Goal: Task Accomplishment & Management: Use online tool/utility

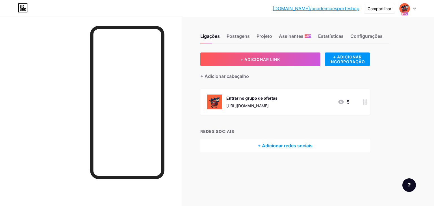
click at [268, 104] on font "[URL][DOMAIN_NAME]" at bounding box center [247, 105] width 42 height 5
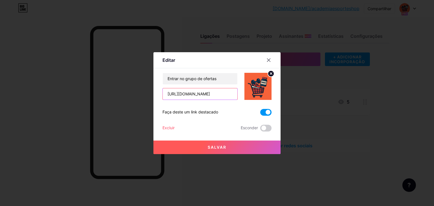
click at [204, 93] on input "[URL][DOMAIN_NAME]" at bounding box center [200, 93] width 75 height 11
paste input "[URL][DOMAIN_NAME]"
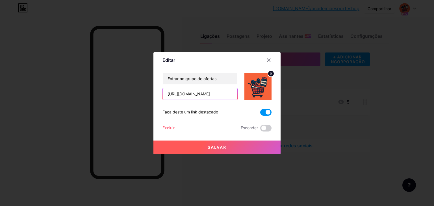
type input "[URL][DOMAIN_NAME]"
click at [224, 150] on button "Salvar" at bounding box center [216, 148] width 127 height 14
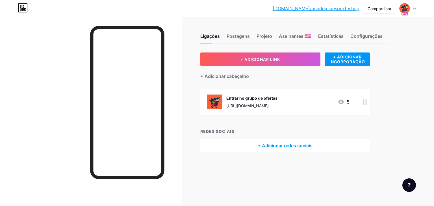
click at [277, 101] on div "Entrar no grupo de ofertas [URL][DOMAIN_NAME]" at bounding box center [251, 102] width 51 height 15
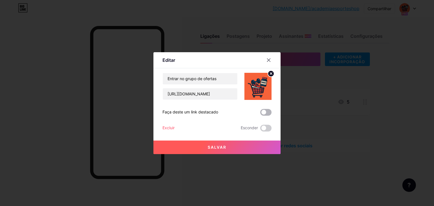
click at [265, 113] on span at bounding box center [265, 112] width 11 height 7
click at [260, 114] on input "checkbox" at bounding box center [260, 114] width 0 height 0
click at [225, 144] on button "Salvar" at bounding box center [216, 148] width 127 height 14
